Goal: Check status: Check status

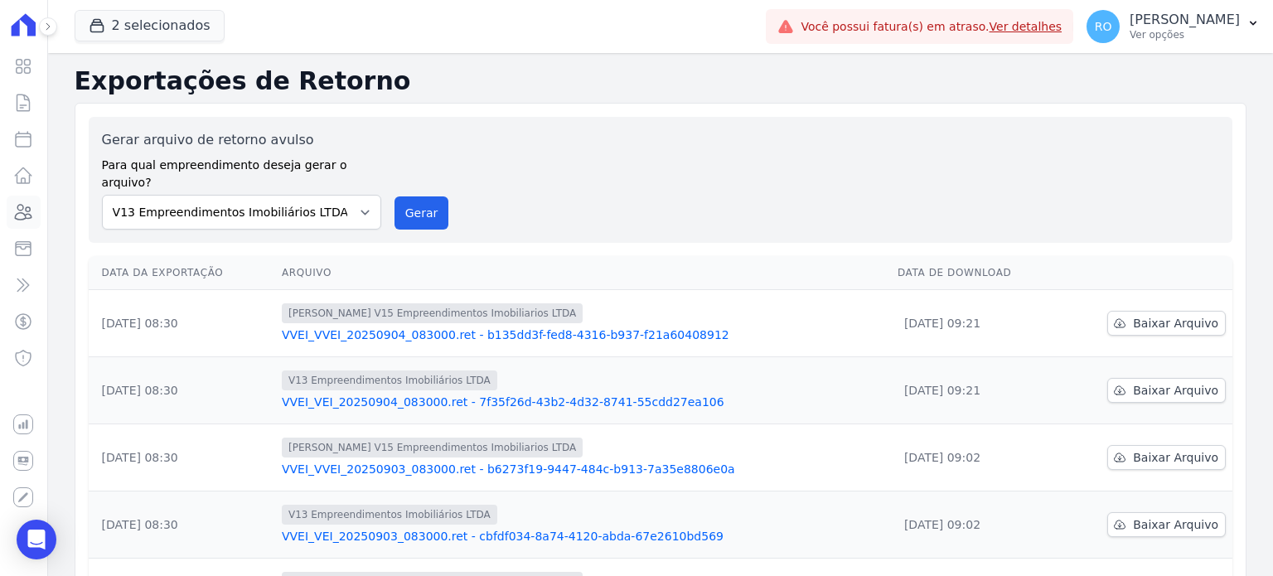
click at [21, 211] on icon at bounding box center [24, 212] width 17 height 15
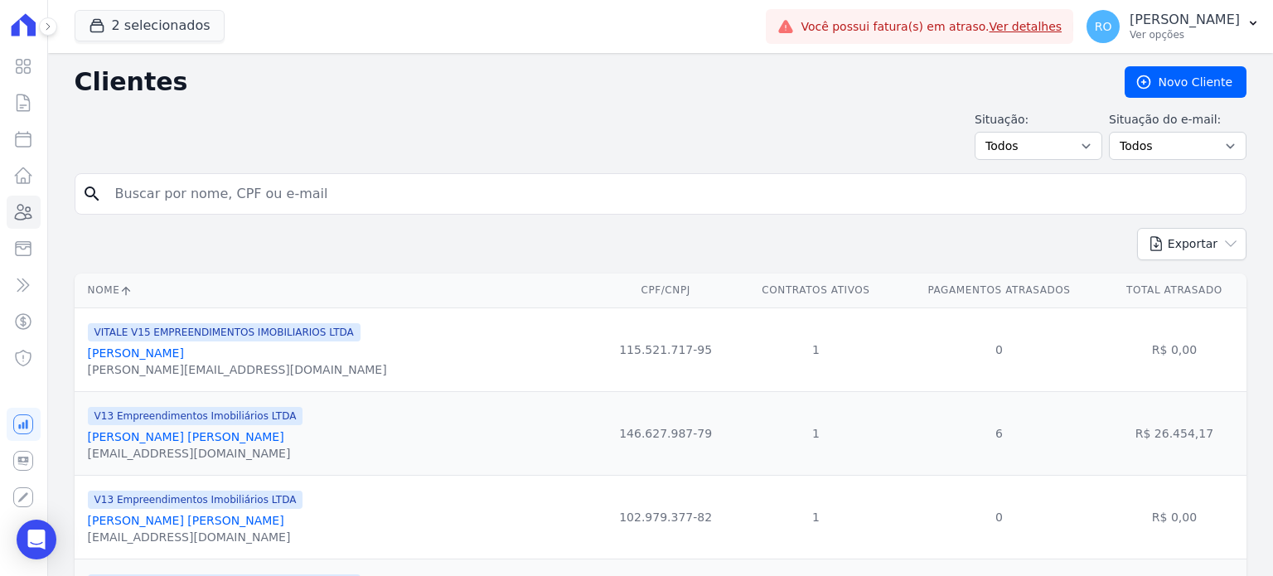
click at [238, 192] on input "search" at bounding box center [672, 193] width 1134 height 33
paste input "[PERSON_NAME] [PERSON_NAME]"
type input "[PERSON_NAME] [PERSON_NAME]"
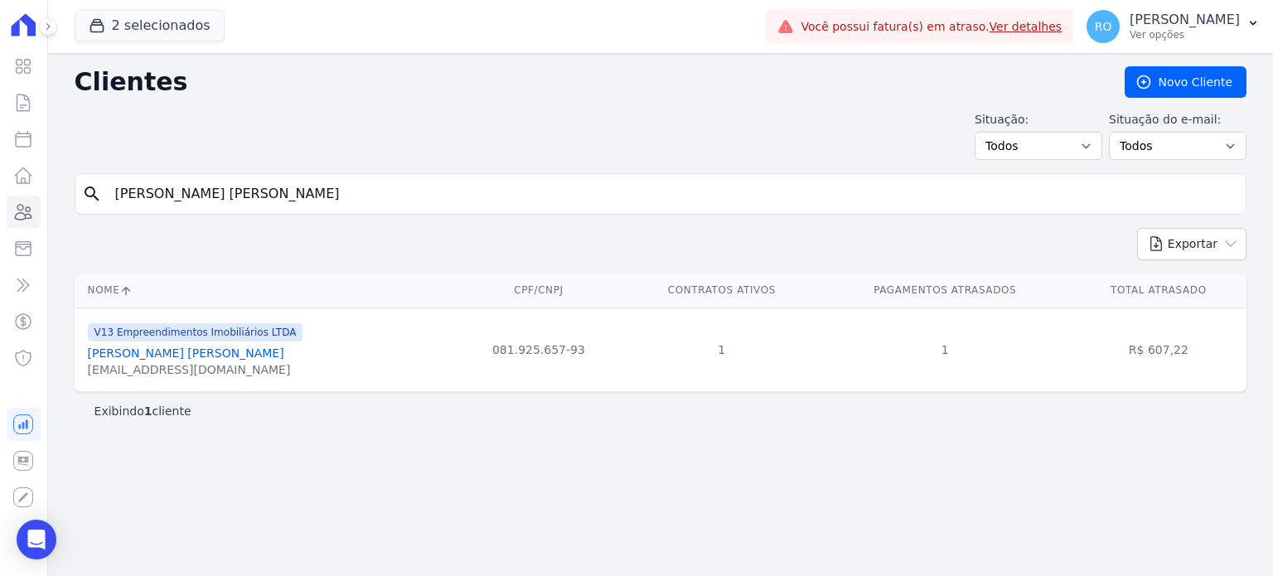
click at [201, 354] on link "[PERSON_NAME] [PERSON_NAME]" at bounding box center [186, 352] width 196 height 13
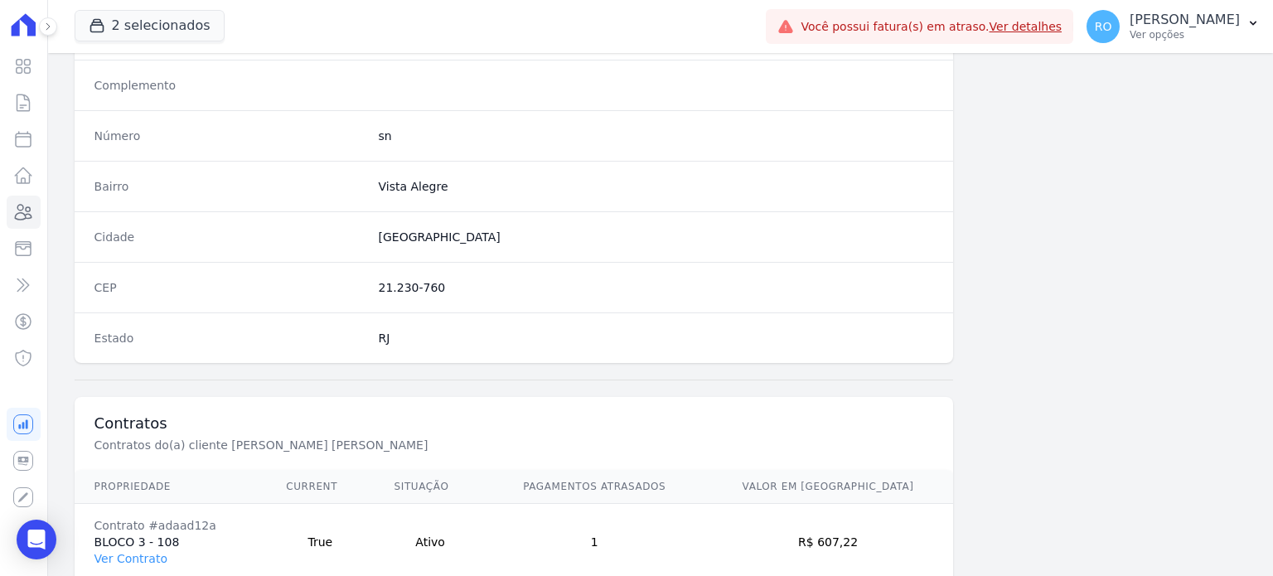
scroll to position [969, 0]
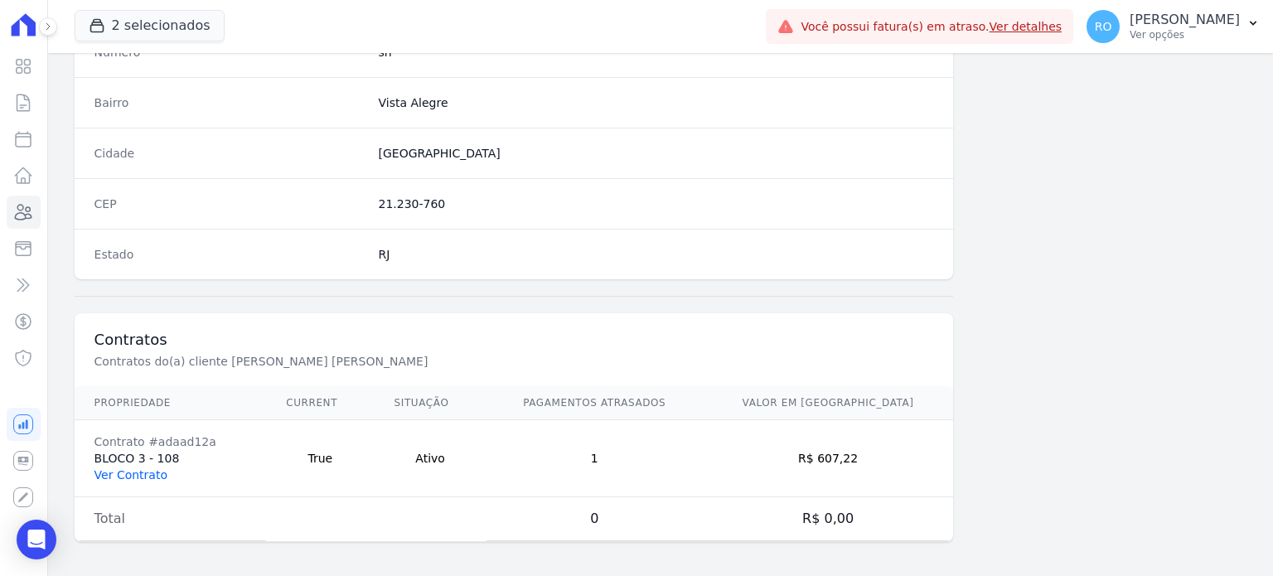
click at [143, 468] on link "Ver Contrato" at bounding box center [130, 474] width 73 height 13
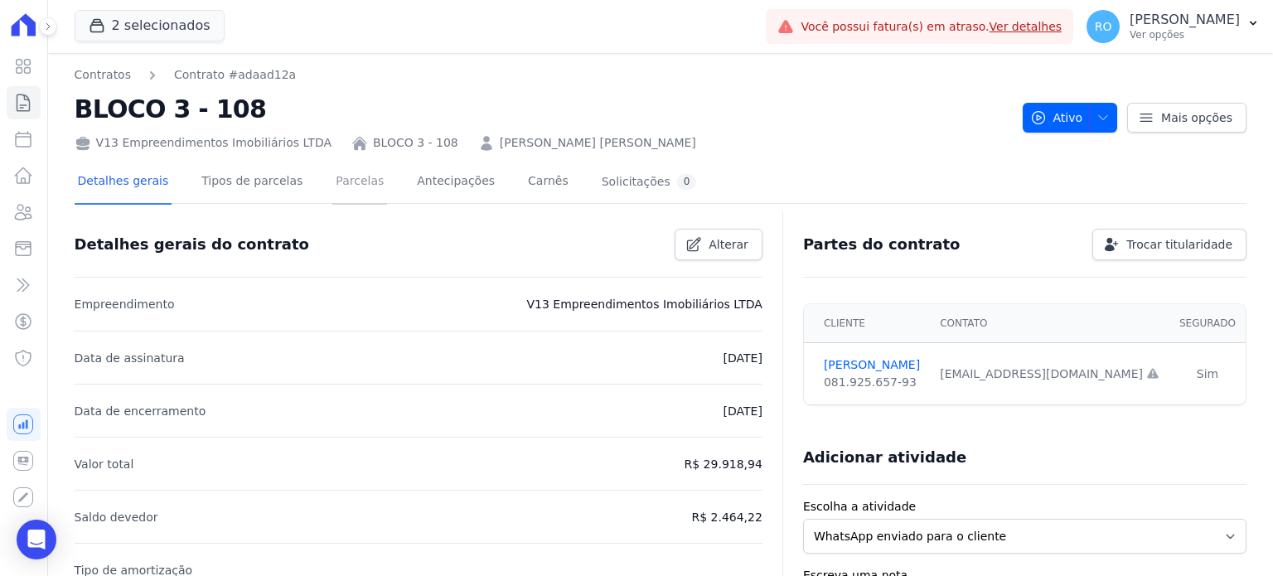
click at [337, 177] on link "Parcelas" at bounding box center [359, 183] width 55 height 44
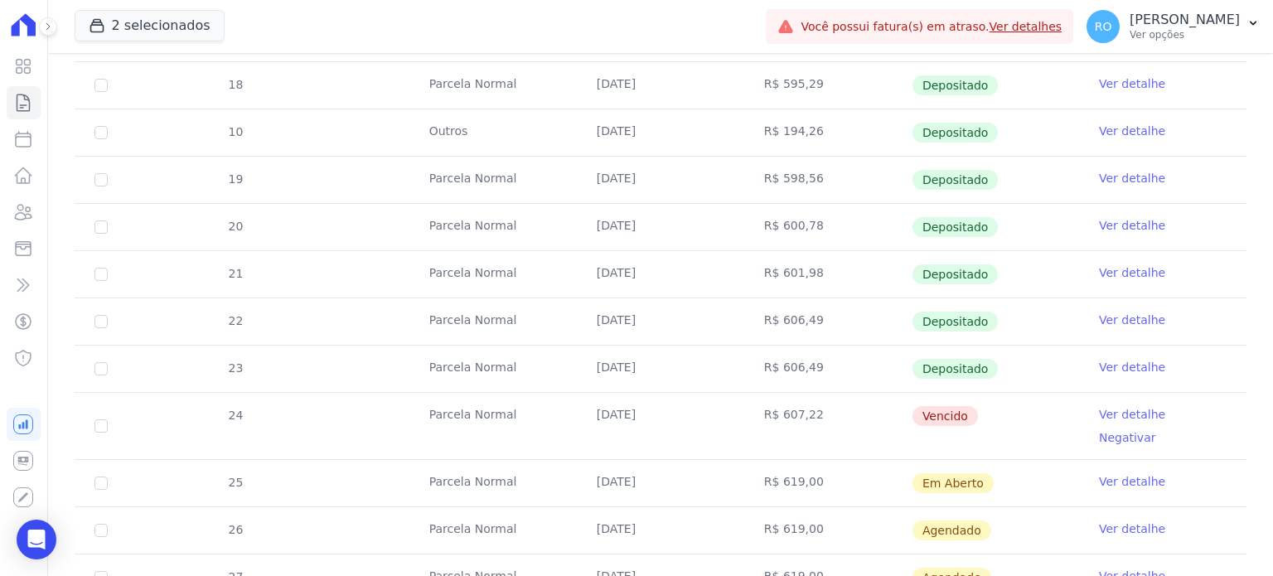
scroll to position [511, 0]
